Goal: Information Seeking & Learning: Learn about a topic

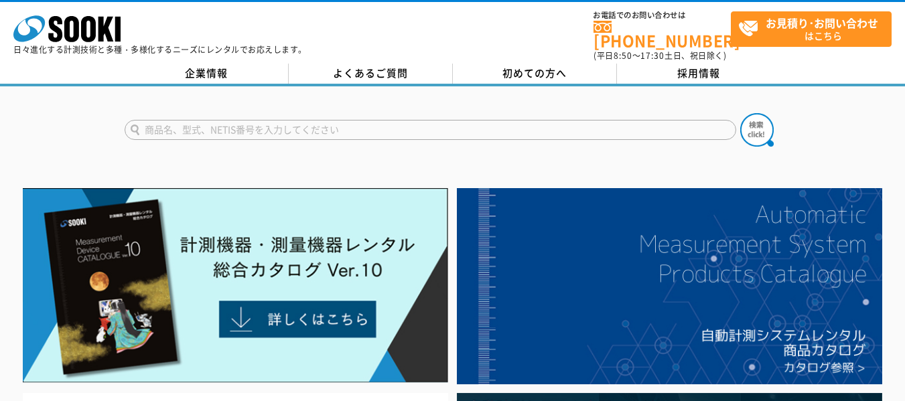
click at [294, 120] on input "text" at bounding box center [431, 130] width 612 height 20
type input "隅"
type input "[PERSON_NAME]器"
click at [740, 113] on button at bounding box center [756, 129] width 33 height 33
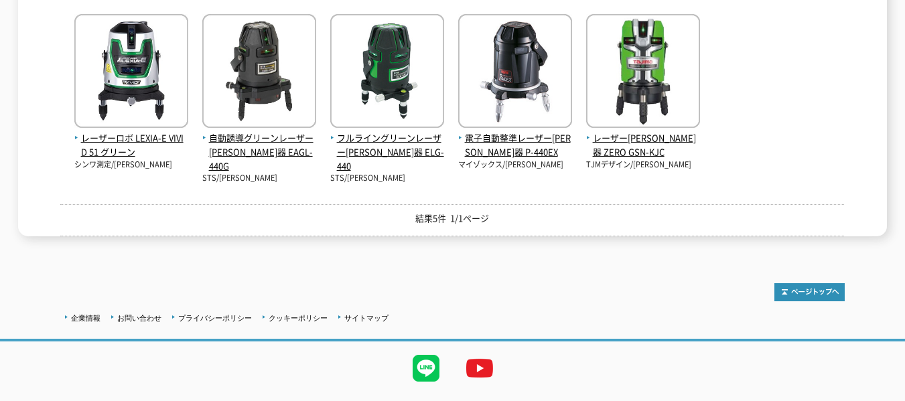
scroll to position [363, 0]
